Goal: Task Accomplishment & Management: Manage account settings

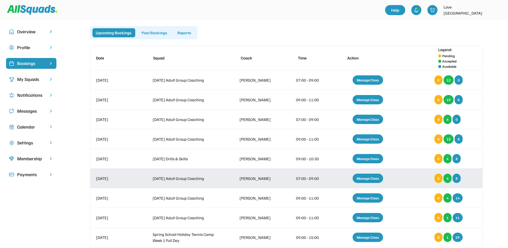
click at [366, 178] on div "Manage Class" at bounding box center [368, 178] width 30 height 9
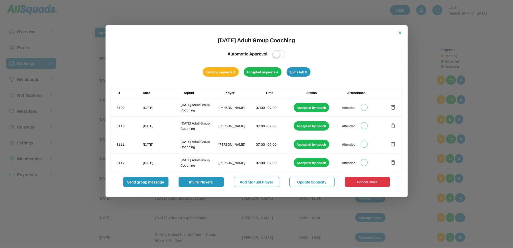
click at [401, 32] on button "close" at bounding box center [400, 32] width 5 height 5
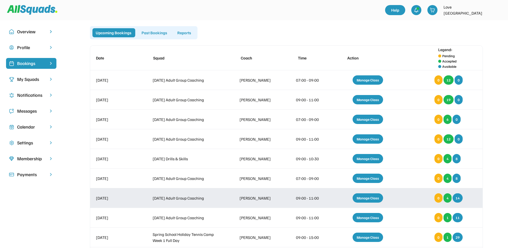
click at [365, 196] on div "Manage Class" at bounding box center [368, 197] width 30 height 9
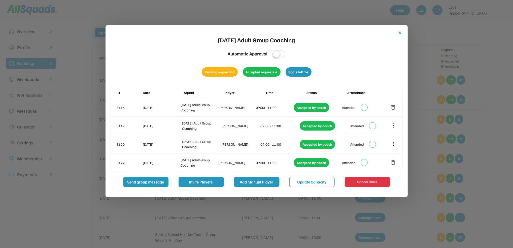
click at [262, 180] on button "Add Manual Player" at bounding box center [256, 182] width 45 height 10
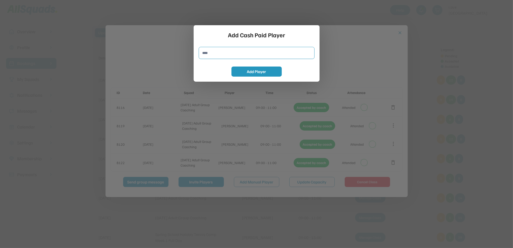
click at [220, 53] on input "input" at bounding box center [257, 53] width 116 height 12
type input "**********"
click at [250, 72] on button "Add Player" at bounding box center [257, 72] width 50 height 10
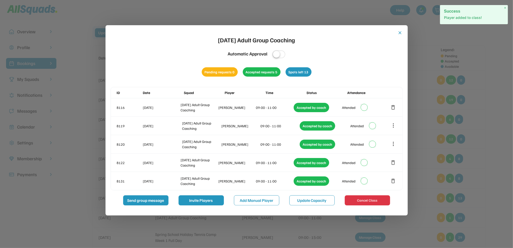
click at [400, 32] on button "close" at bounding box center [400, 32] width 5 height 5
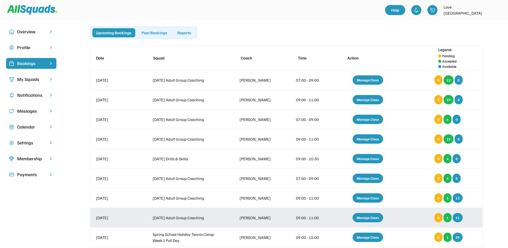
click at [368, 217] on div "Manage Class" at bounding box center [368, 217] width 30 height 9
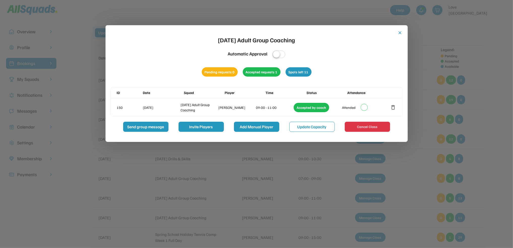
click at [252, 128] on button "Add Manual Player" at bounding box center [256, 127] width 45 height 10
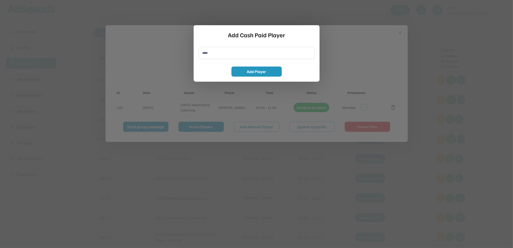
click at [227, 48] on input "input" at bounding box center [257, 53] width 116 height 12
type input "**********"
click at [245, 73] on button "Add Player" at bounding box center [257, 72] width 50 height 10
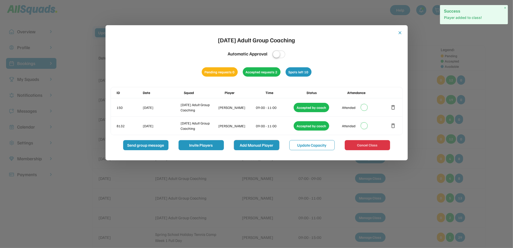
click at [241, 145] on button "Add Manual Player" at bounding box center [256, 145] width 45 height 10
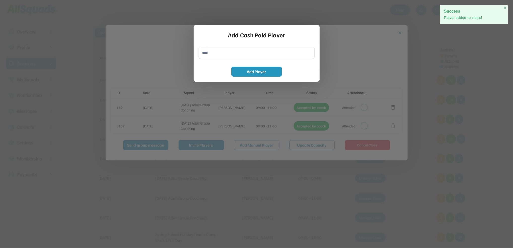
click at [204, 53] on input "input" at bounding box center [257, 53] width 116 height 12
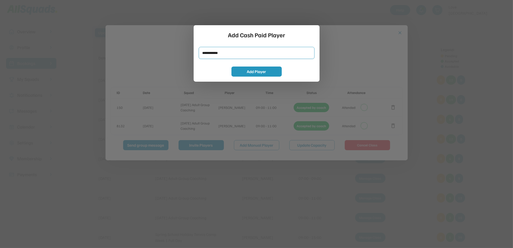
type input "**********"
click at [274, 74] on button "Add Player" at bounding box center [257, 72] width 50 height 10
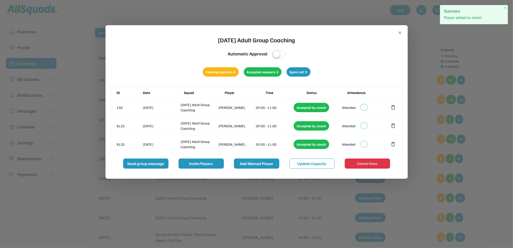
click at [253, 164] on button "Add Manual Player" at bounding box center [256, 163] width 45 height 10
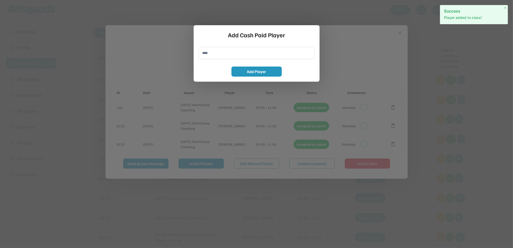
click at [215, 57] on input "input" at bounding box center [257, 53] width 116 height 12
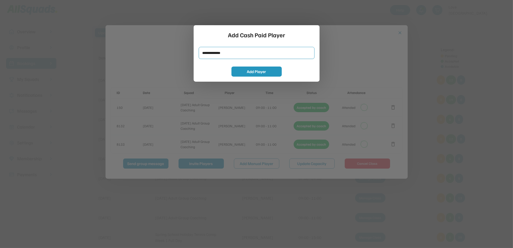
type input "**********"
click at [270, 69] on button "Add Player" at bounding box center [257, 72] width 50 height 10
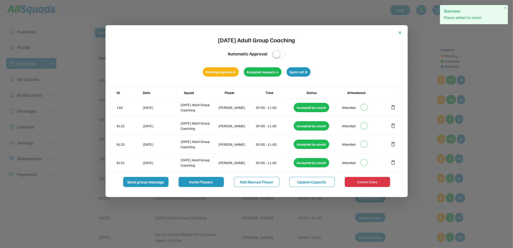
click at [396, 31] on div "close Tuesday Adult Group Coaching Automatic Approval Pending requests 0 Accept…" at bounding box center [257, 108] width 292 height 157
click at [401, 33] on button "close" at bounding box center [400, 32] width 5 height 5
